Goal: Task Accomplishment & Management: Use online tool/utility

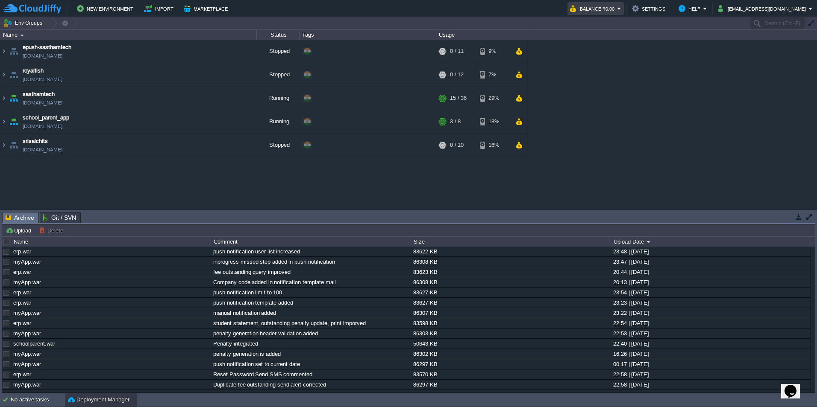
click at [617, 6] on button "Balance ₹0.00" at bounding box center [593, 8] width 47 height 10
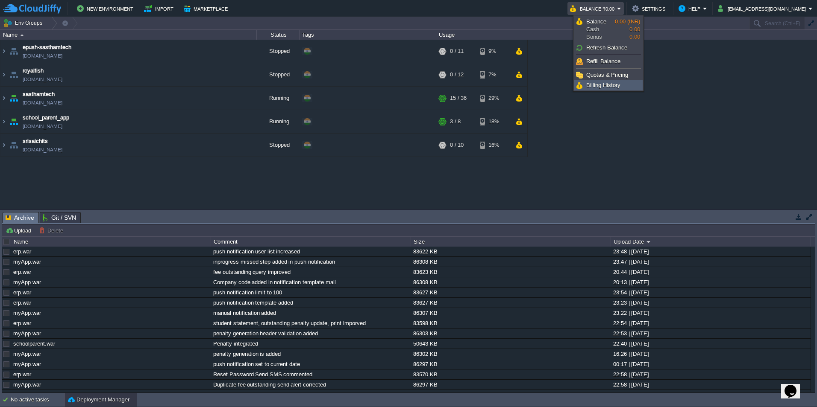
click at [612, 88] on span "Billing History" at bounding box center [603, 85] width 34 height 6
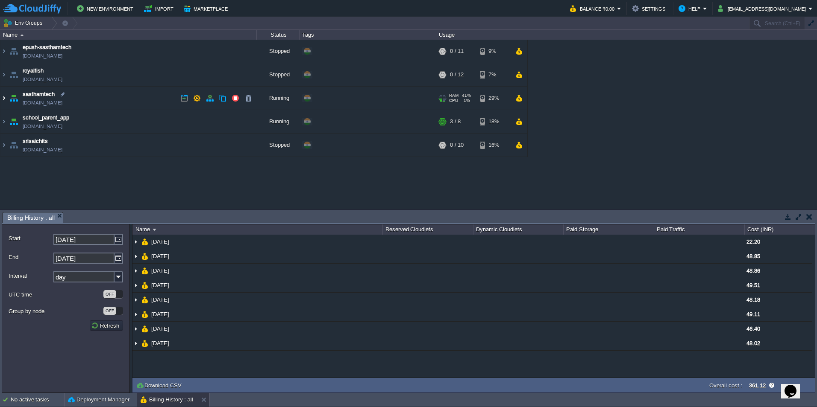
click at [3, 96] on img at bounding box center [3, 98] width 7 height 23
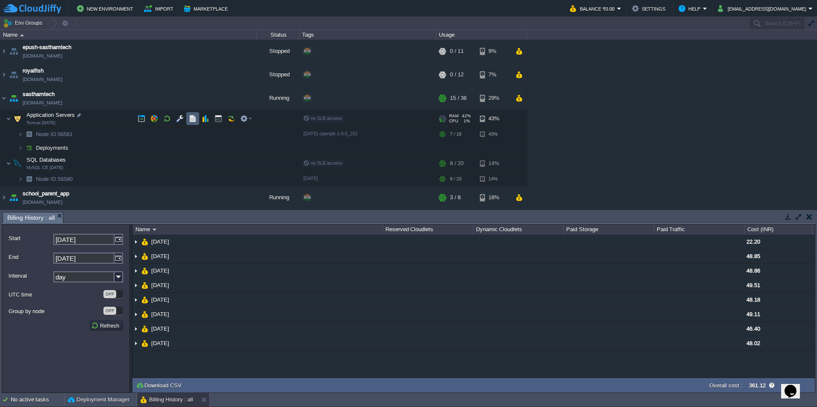
click at [193, 120] on button "button" at bounding box center [193, 119] width 8 height 8
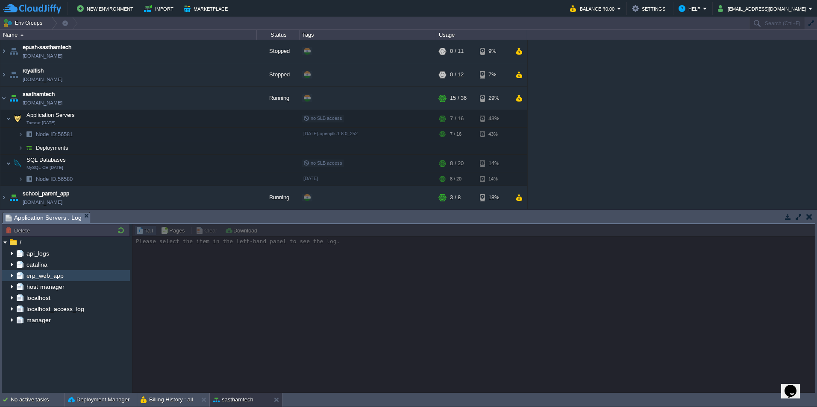
click at [12, 274] on img at bounding box center [12, 275] width 7 height 11
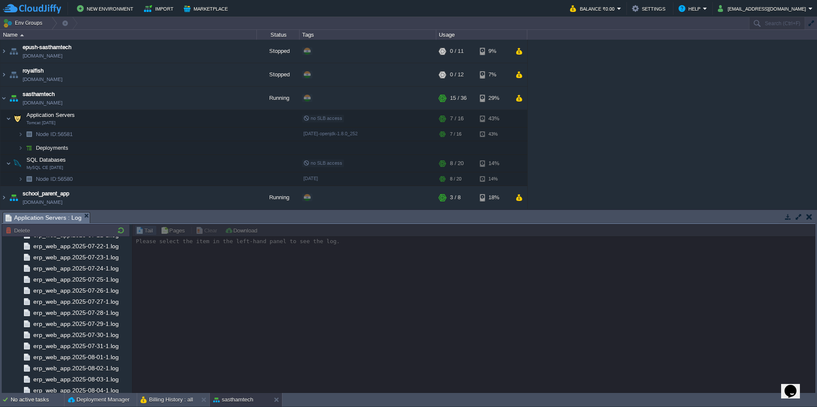
scroll to position [1221, 0]
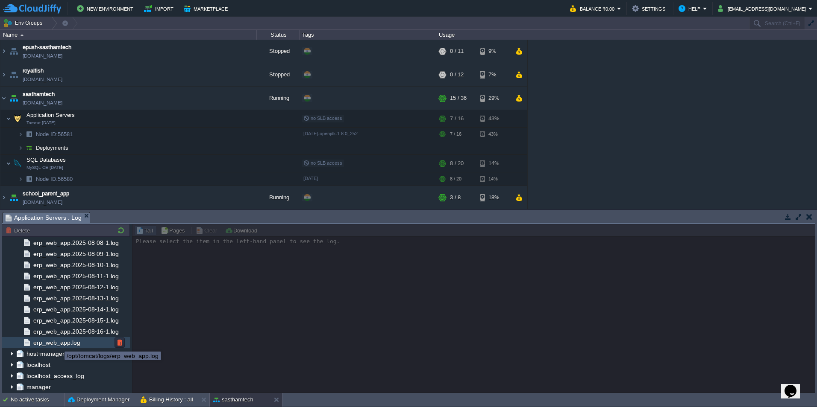
click at [59, 347] on span "erp_web_app.log" at bounding box center [57, 343] width 50 height 8
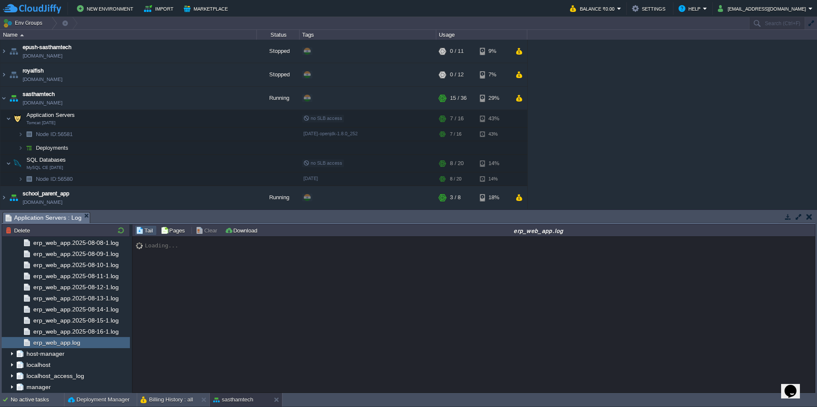
click at [629, 296] on div "Loading..." at bounding box center [473, 315] width 682 height 156
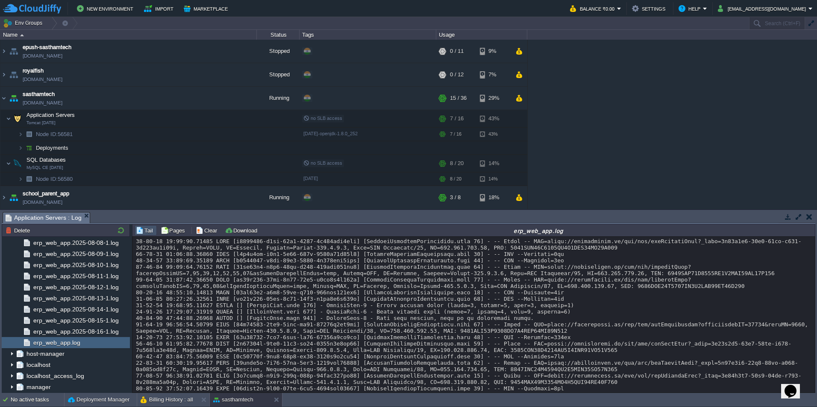
scroll to position [7142, 0]
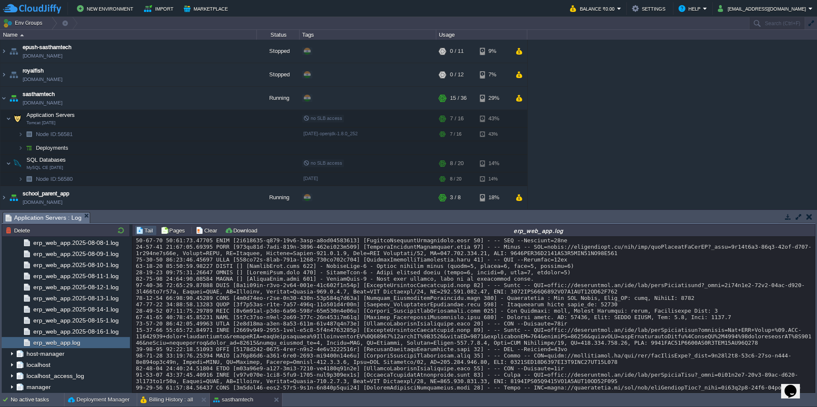
scroll to position [6800, 0]
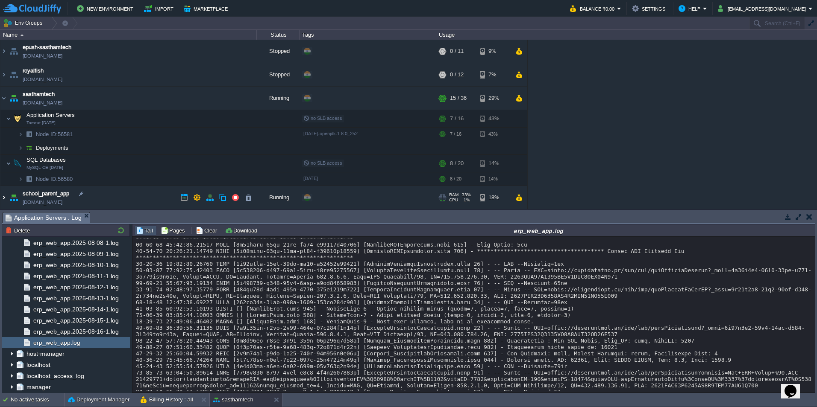
click at [4, 199] on img at bounding box center [3, 197] width 7 height 23
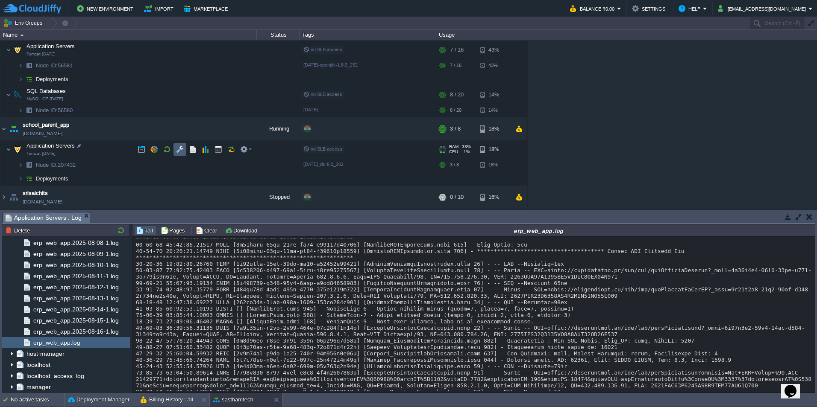
click at [179, 153] on button "button" at bounding box center [180, 150] width 8 height 8
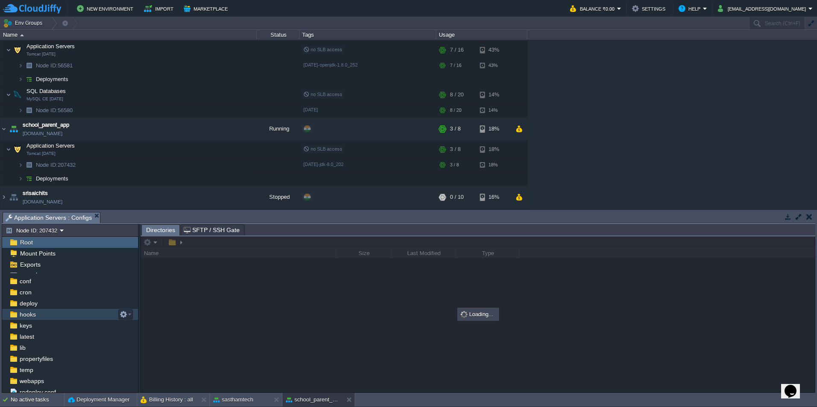
scroll to position [23, 0]
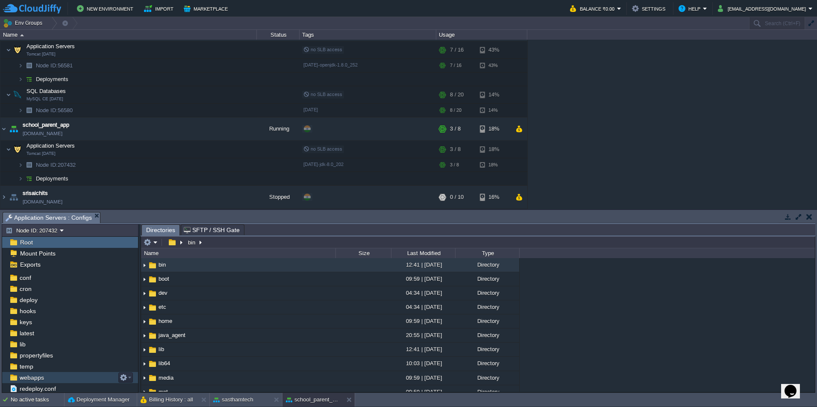
click at [37, 381] on span "webapps" at bounding box center [31, 378] width 27 height 8
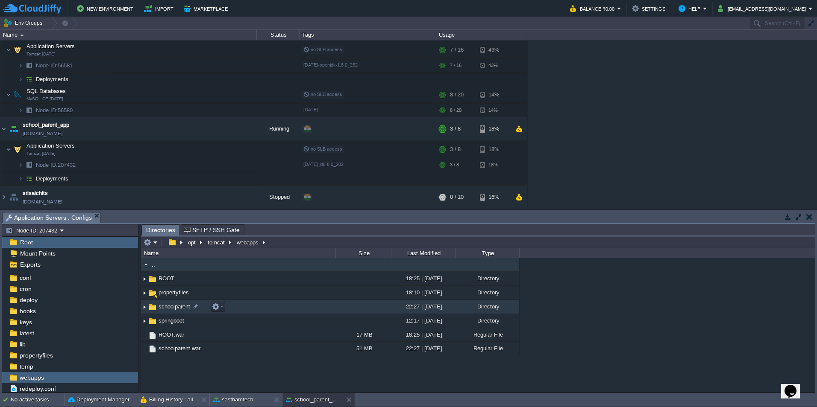
click at [263, 306] on td "schoolparent" at bounding box center [238, 307] width 194 height 14
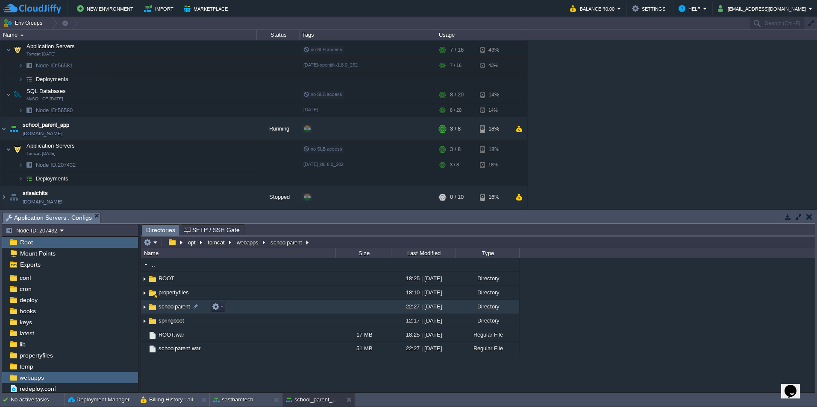
click at [263, 306] on td "schoolparent" at bounding box center [238, 307] width 194 height 14
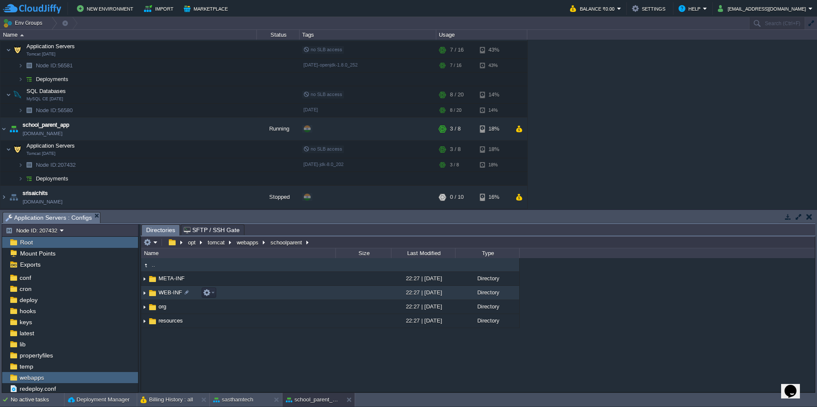
click at [282, 288] on td "WEB-INF" at bounding box center [238, 293] width 194 height 14
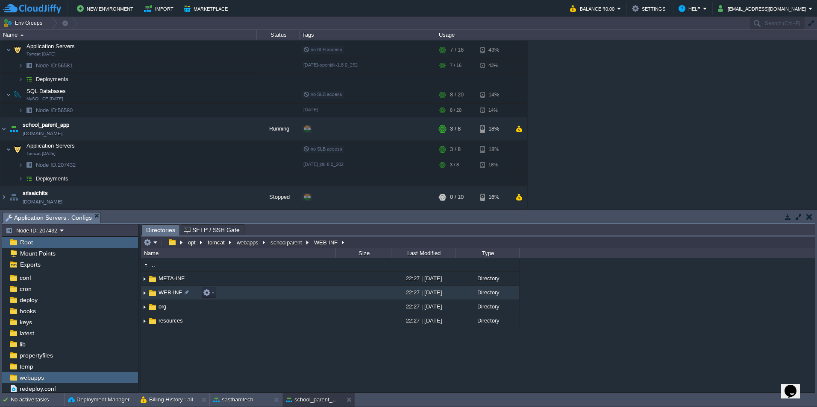
click at [282, 288] on td "WEB-INF" at bounding box center [238, 293] width 194 height 14
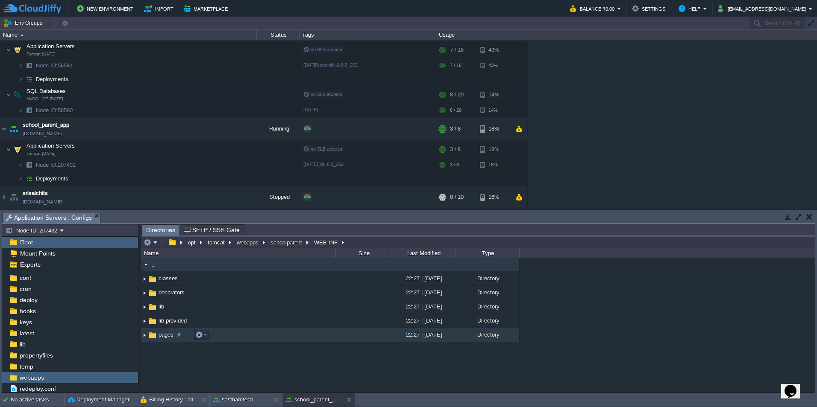
click at [287, 343] on td "pages" at bounding box center [238, 335] width 194 height 14
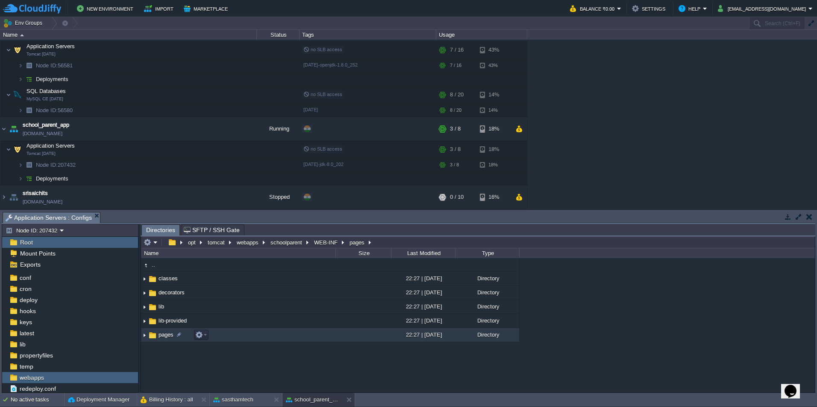
click at [287, 343] on td "pages" at bounding box center [238, 335] width 194 height 14
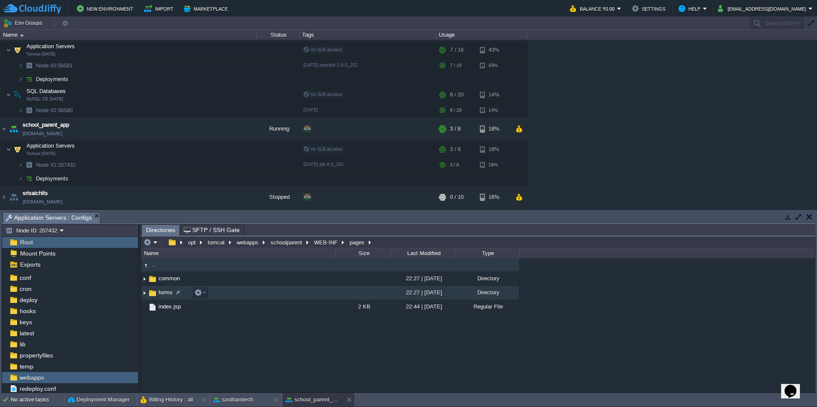
click at [288, 288] on td "forms" at bounding box center [238, 293] width 194 height 14
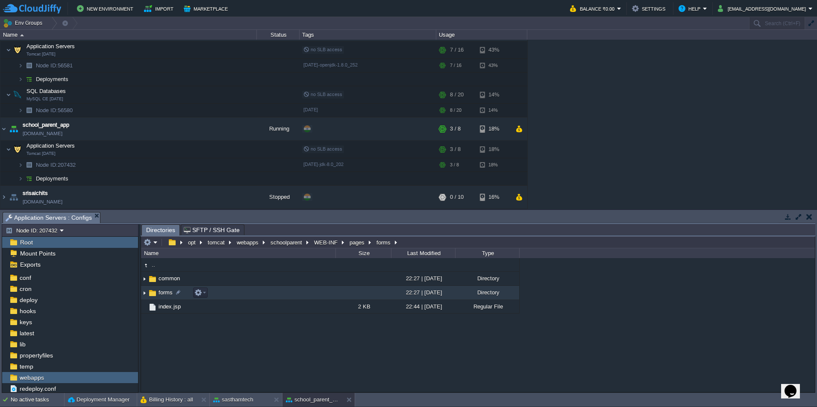
click at [288, 288] on td "forms" at bounding box center [238, 293] width 194 height 14
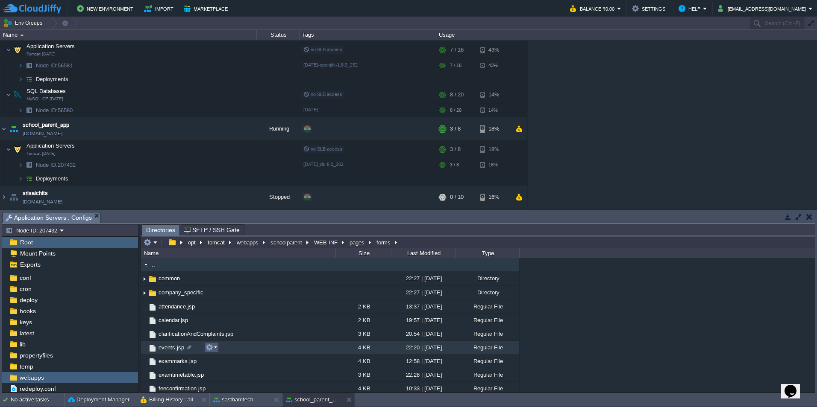
click at [214, 351] on em at bounding box center [211, 348] width 12 height 8
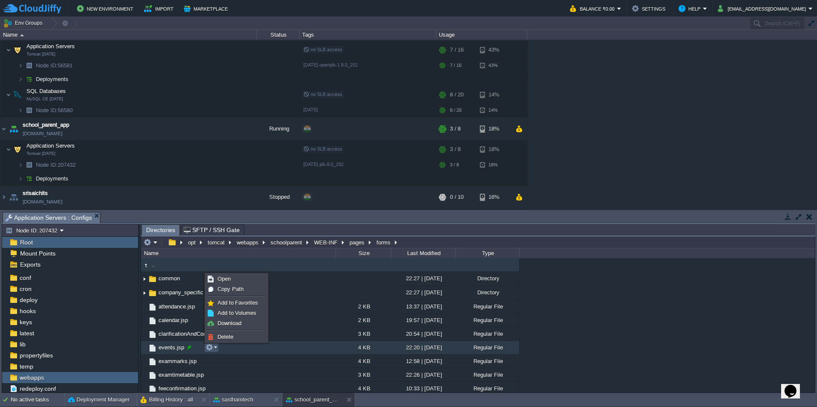
click at [190, 349] on div at bounding box center [189, 348] width 8 height 8
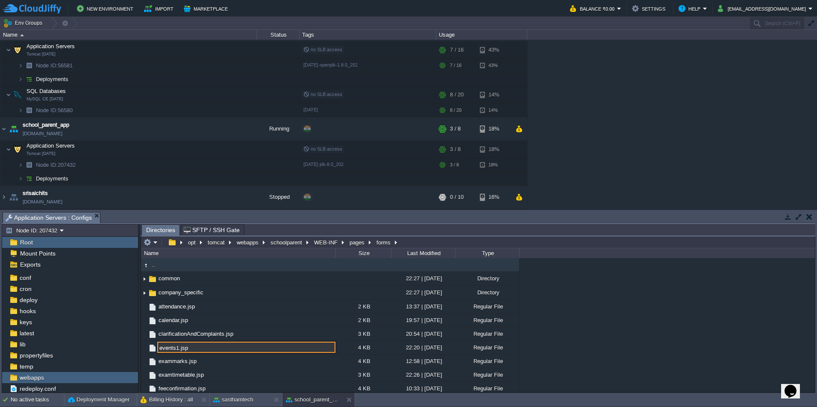
type input "events1.jsp"
click at [152, 242] on em at bounding box center [151, 243] width 14 height 8
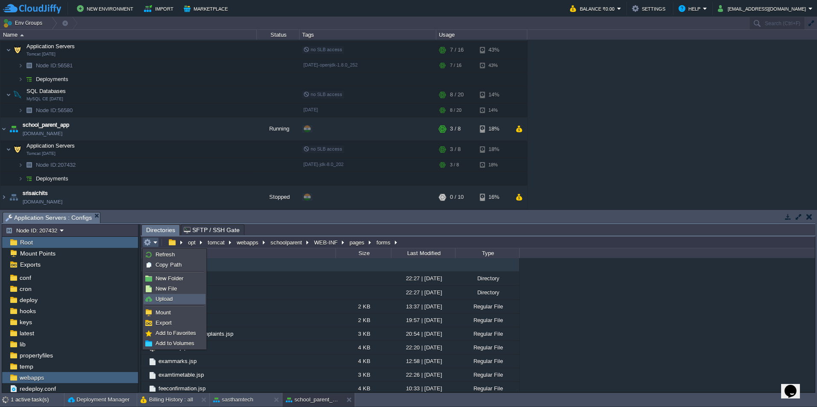
click at [170, 299] on span "Upload" at bounding box center [163, 299] width 17 height 6
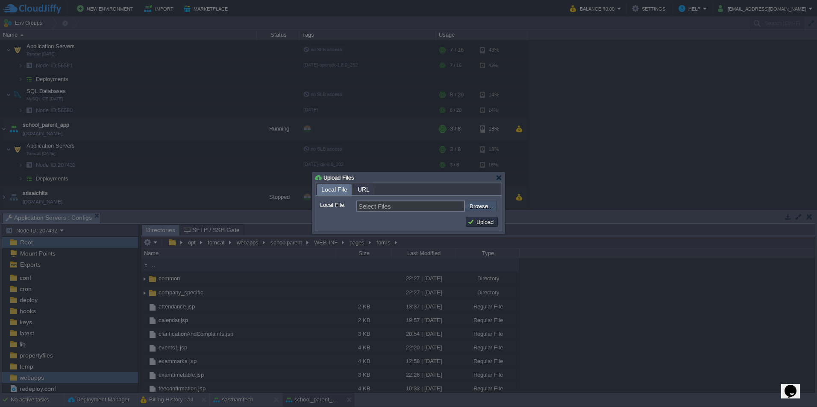
click at [476, 208] on input "file" at bounding box center [443, 206] width 108 height 10
type input "C:\fakepath\events.jsp"
type input "events.jsp"
click at [471, 220] on button "Upload" at bounding box center [481, 222] width 29 height 8
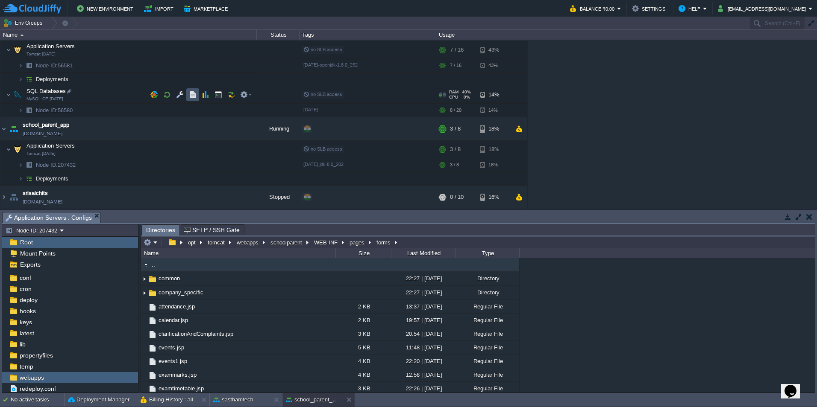
click at [190, 96] on button "button" at bounding box center [193, 95] width 8 height 8
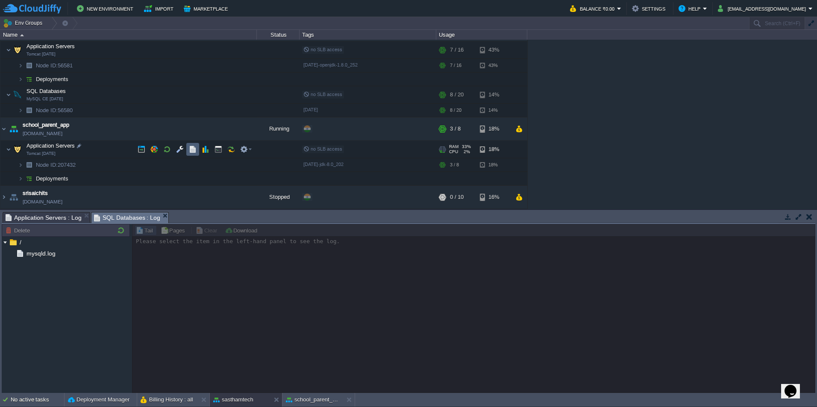
click at [193, 147] on button "button" at bounding box center [193, 150] width 8 height 8
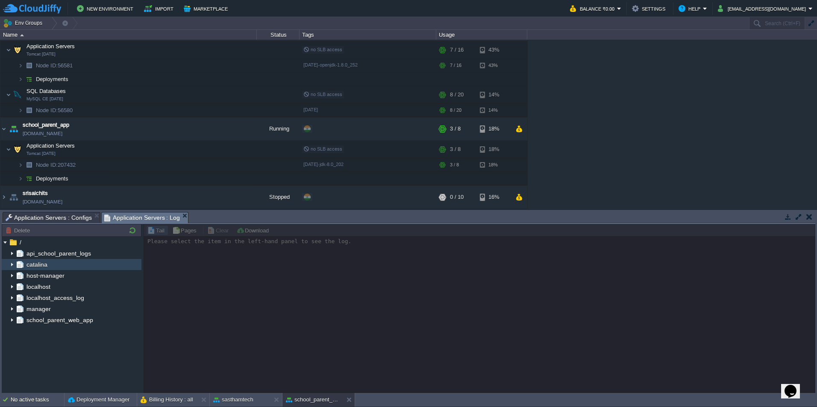
click at [12, 265] on img at bounding box center [12, 264] width 7 height 11
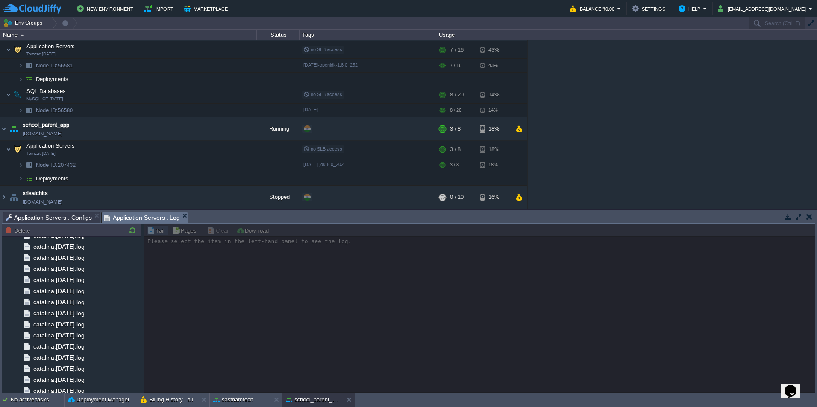
scroll to position [769, 0]
drag, startPoint x: 138, startPoint y: 261, endPoint x: 135, endPoint y: 338, distance: 76.5
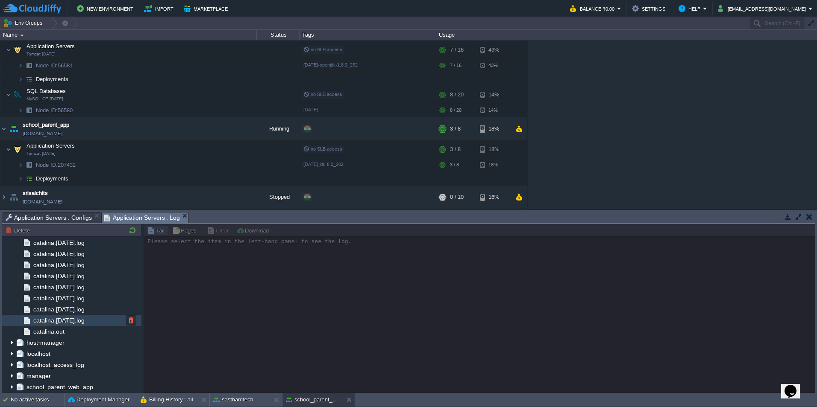
click at [47, 326] on div "catalina.[DATE].log" at bounding box center [72, 320] width 140 height 11
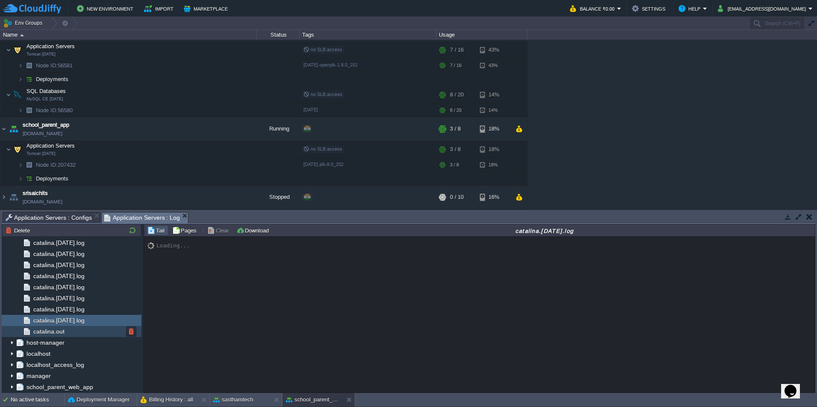
click at [52, 334] on span "catalina.out" at bounding box center [49, 332] width 34 height 8
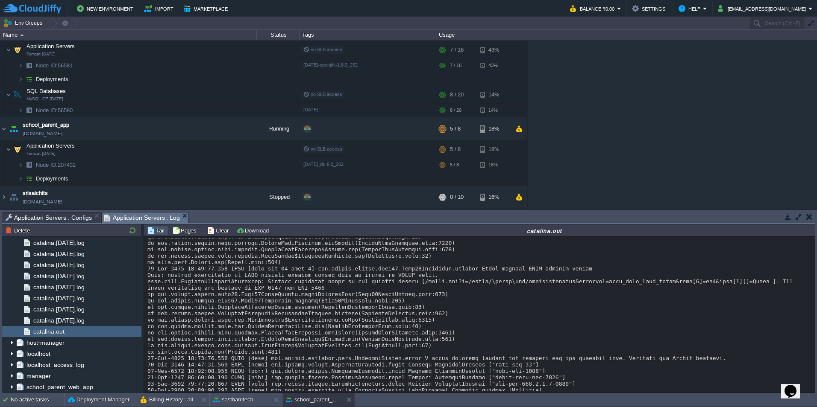
scroll to position [6753, 0]
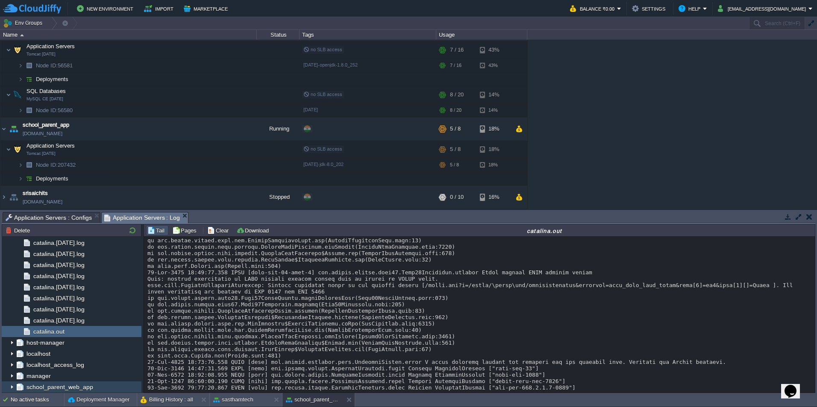
click at [12, 388] on img at bounding box center [12, 387] width 7 height 11
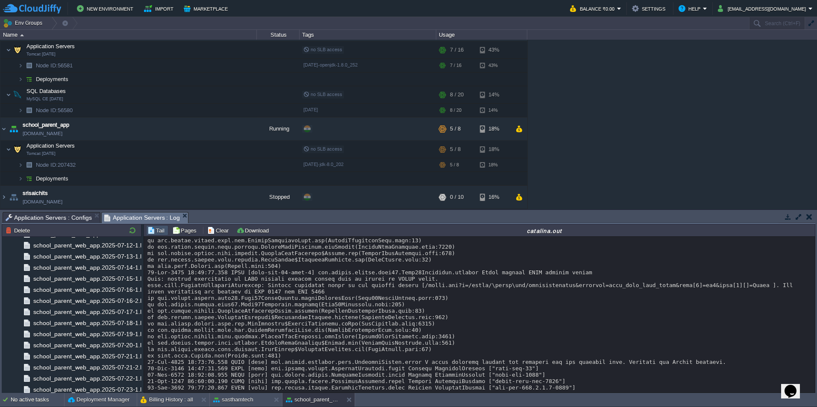
scroll to position [9919, 0]
click at [66, 384] on span "school_parent_web_app.log" at bounding box center [71, 388] width 79 height 8
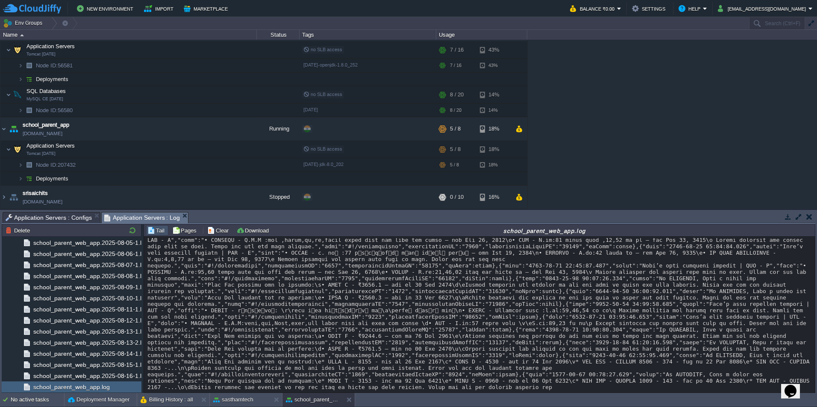
scroll to position [8194, 0]
click at [60, 216] on span "Application Servers : Configs" at bounding box center [49, 218] width 86 height 10
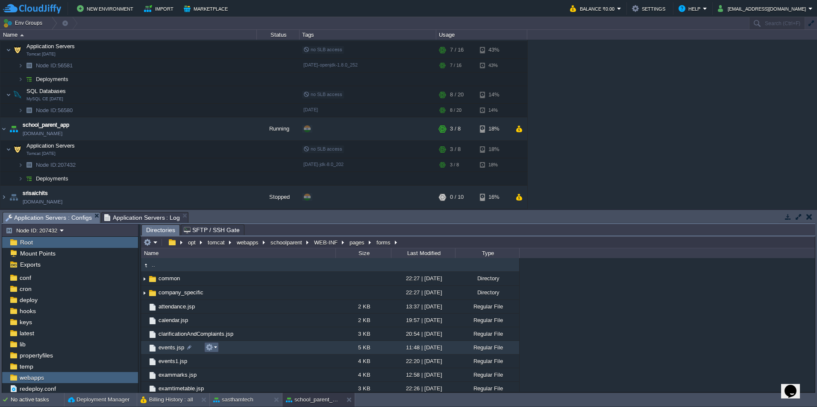
click at [218, 349] on td at bounding box center [211, 348] width 15 height 10
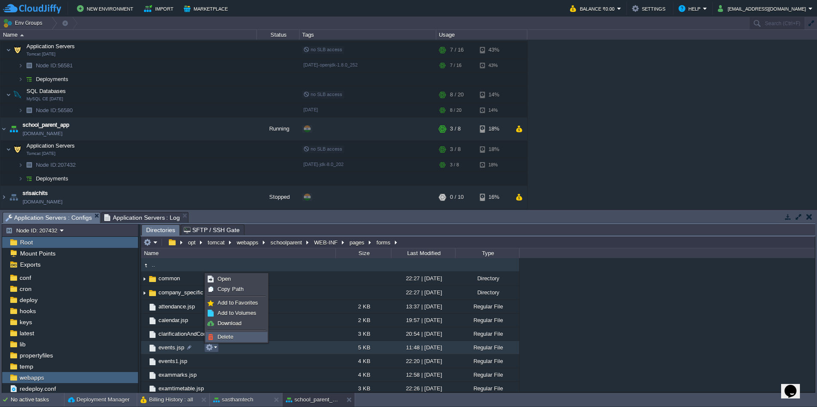
click at [226, 339] on span "Delete" at bounding box center [225, 337] width 16 height 6
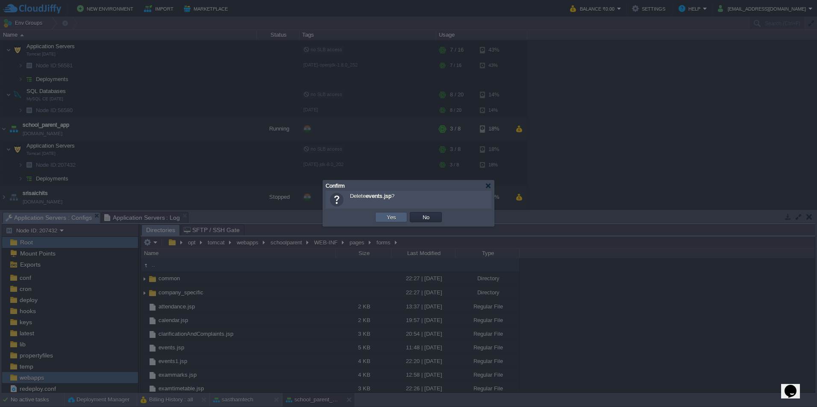
click at [385, 214] on button "Yes" at bounding box center [391, 218] width 15 height 8
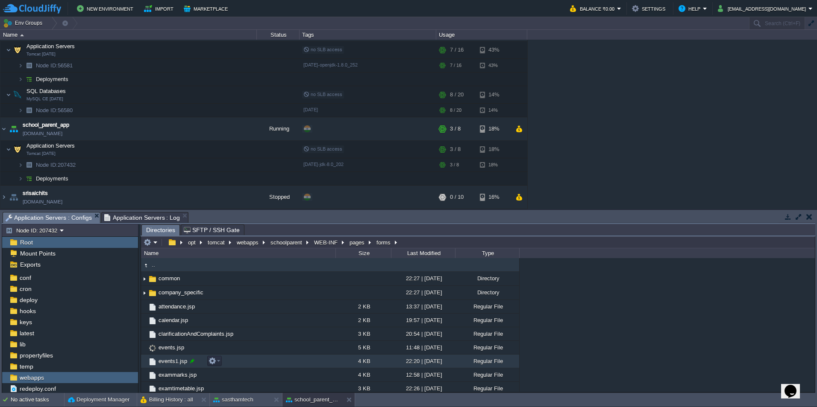
click at [190, 361] on div at bounding box center [192, 361] width 8 height 8
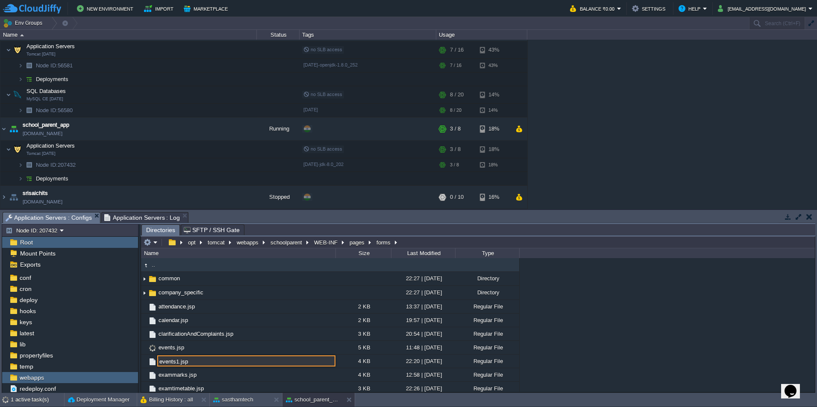
click at [177, 363] on input "events1.jsp" at bounding box center [246, 361] width 178 height 11
type input "events.jsp"
